Goal: Complete application form

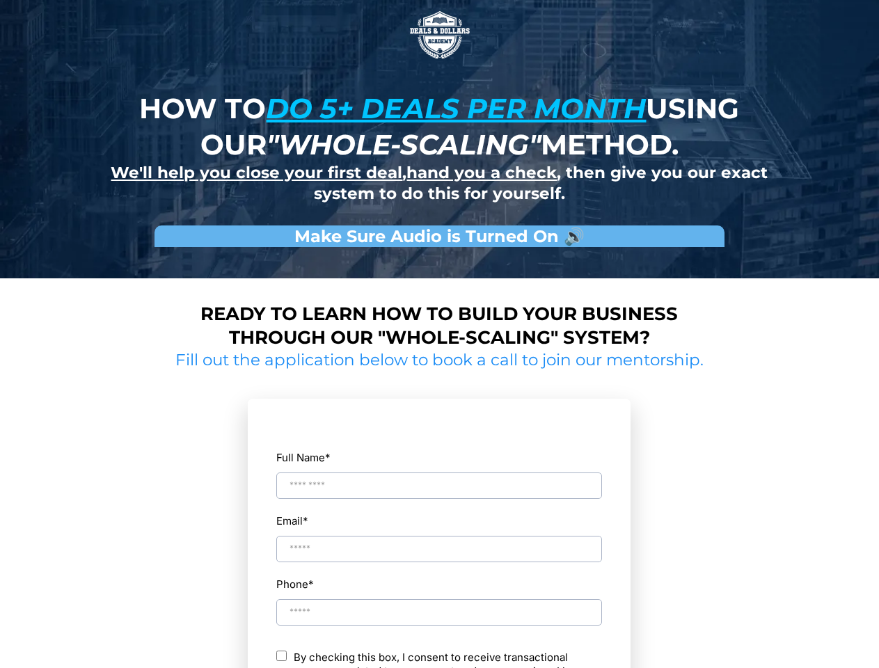
click at [440, 35] on img at bounding box center [440, 35] width 70 height 70
click at [439, 473] on input "Full Name *" at bounding box center [439, 485] width 326 height 26
click at [439, 536] on div "Email *" at bounding box center [438, 537] width 327 height 52
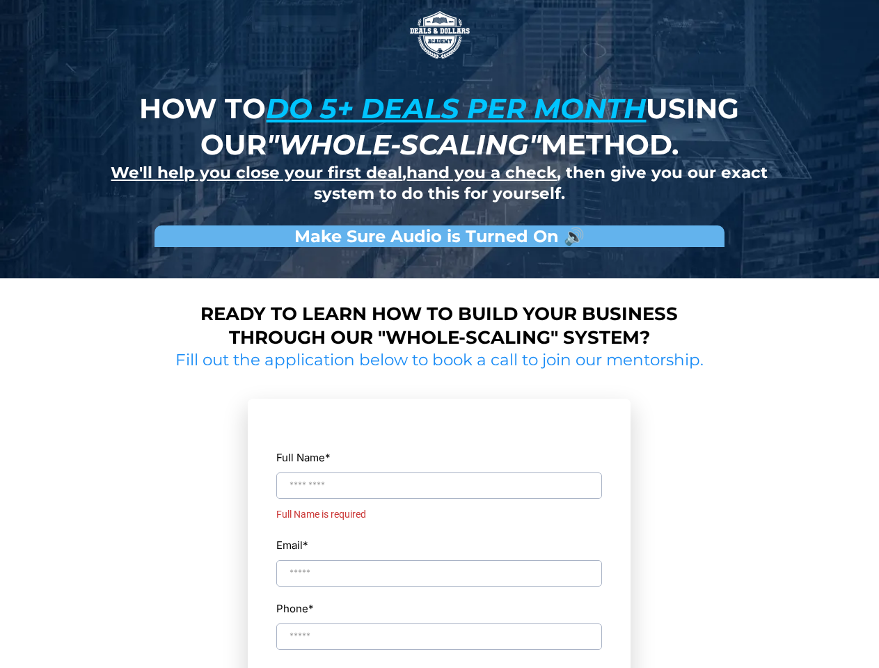
click at [439, 600] on div "Full Name * Full Name is required Email * Phone * ch By checking this box, I co…" at bounding box center [438, 624] width 327 height 420
click at [439, 659] on input "Phone *" at bounding box center [439, 661] width 326 height 26
